Goal: Transaction & Acquisition: Download file/media

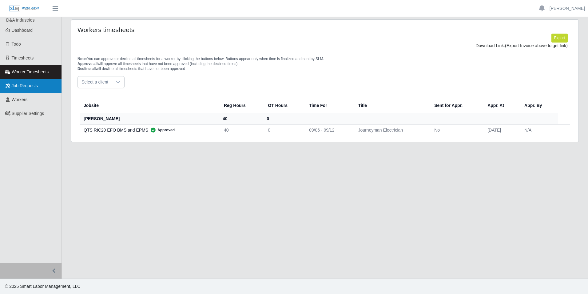
click at [28, 85] on span "Job Requests" at bounding box center [25, 85] width 26 height 5
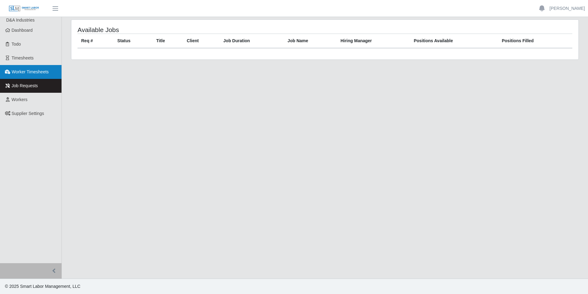
click at [32, 75] on link "Worker Timesheets" at bounding box center [31, 72] width 62 height 14
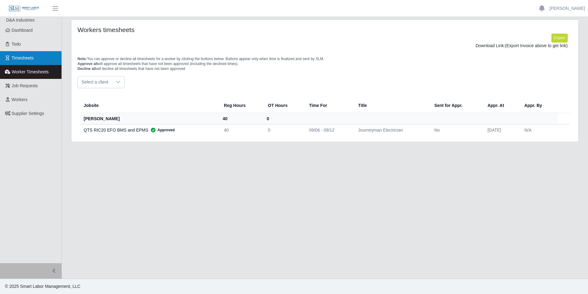
click at [46, 63] on link "Timesheets" at bounding box center [31, 58] width 62 height 14
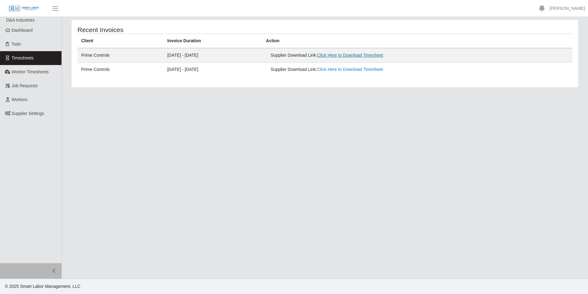
click at [376, 55] on link "Click Here to Download Timesheet" at bounding box center [350, 55] width 66 height 5
